Goal: Task Accomplishment & Management: Use online tool/utility

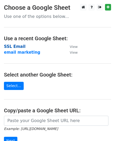
click at [16, 46] on strong "SSL Email" at bounding box center [15, 46] width 22 height 5
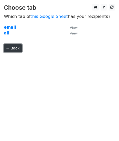
click at [15, 48] on link "← Back" at bounding box center [13, 48] width 18 height 8
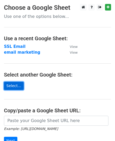
click at [16, 84] on link "Select..." at bounding box center [14, 86] width 20 height 8
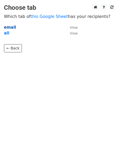
click at [11, 26] on strong "email" at bounding box center [10, 27] width 12 height 5
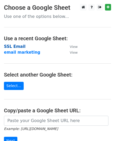
click at [17, 45] on strong "SSL Email" at bounding box center [15, 46] width 22 height 5
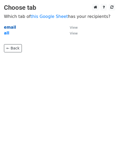
click at [9, 26] on strong "email" at bounding box center [10, 27] width 12 height 5
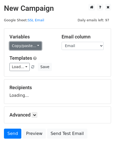
click at [35, 46] on link "Copy/paste..." at bounding box center [25, 46] width 32 height 8
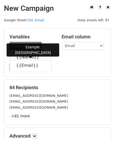
click at [40, 58] on icon at bounding box center [42, 57] width 4 height 4
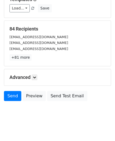
scroll to position [63, 0]
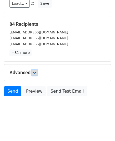
click at [37, 70] on link at bounding box center [34, 73] width 6 height 6
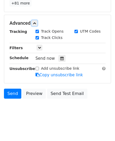
scroll to position [115, 0]
